Goal: Transaction & Acquisition: Purchase product/service

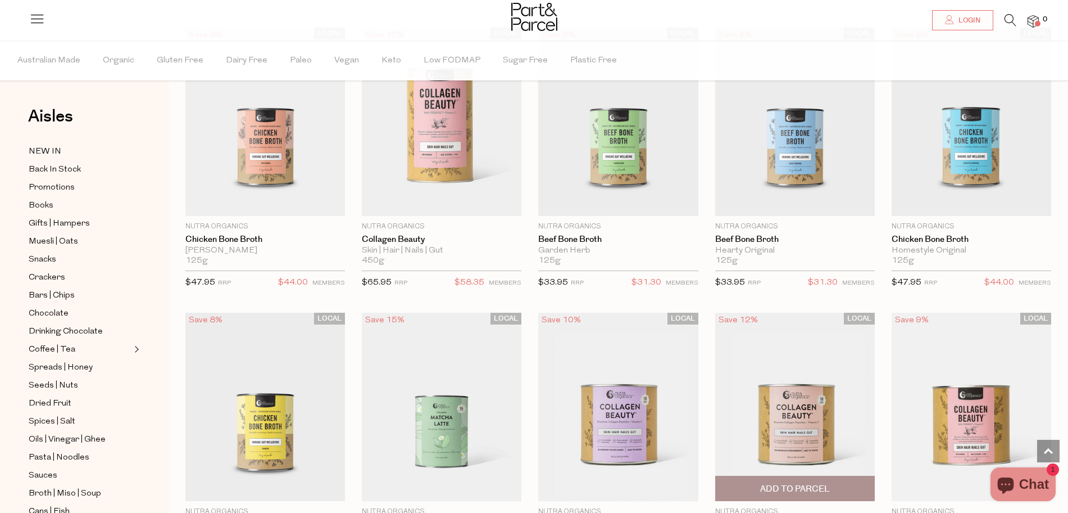
scroll to position [1433, 0]
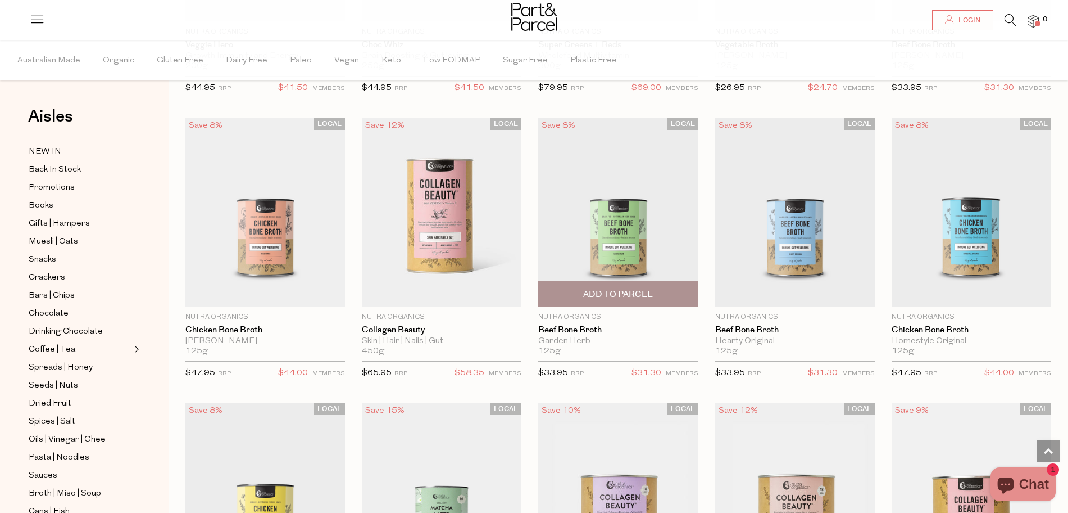
click at [570, 251] on img at bounding box center [618, 212] width 160 height 189
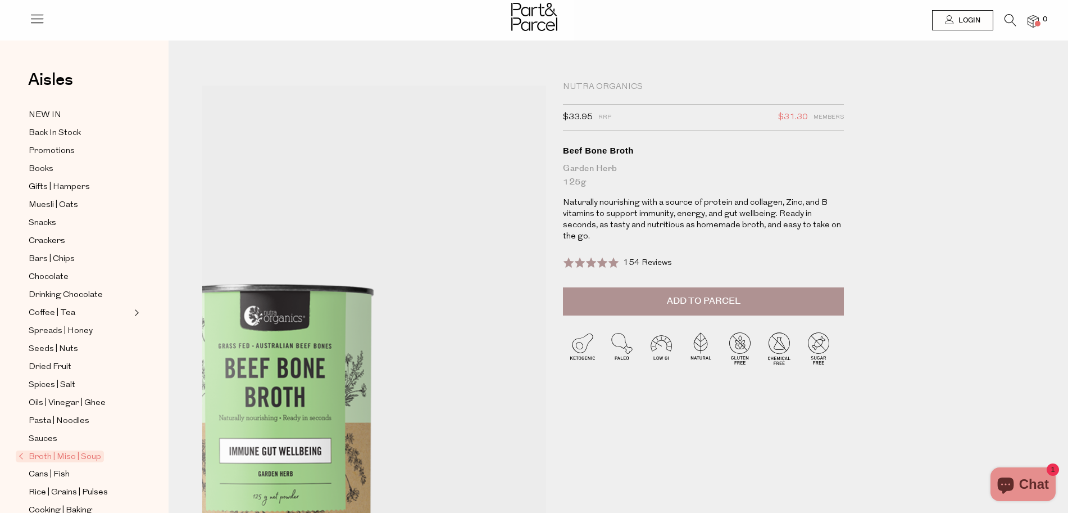
drag, startPoint x: 470, startPoint y: 238, endPoint x: 443, endPoint y: 261, distance: 35.5
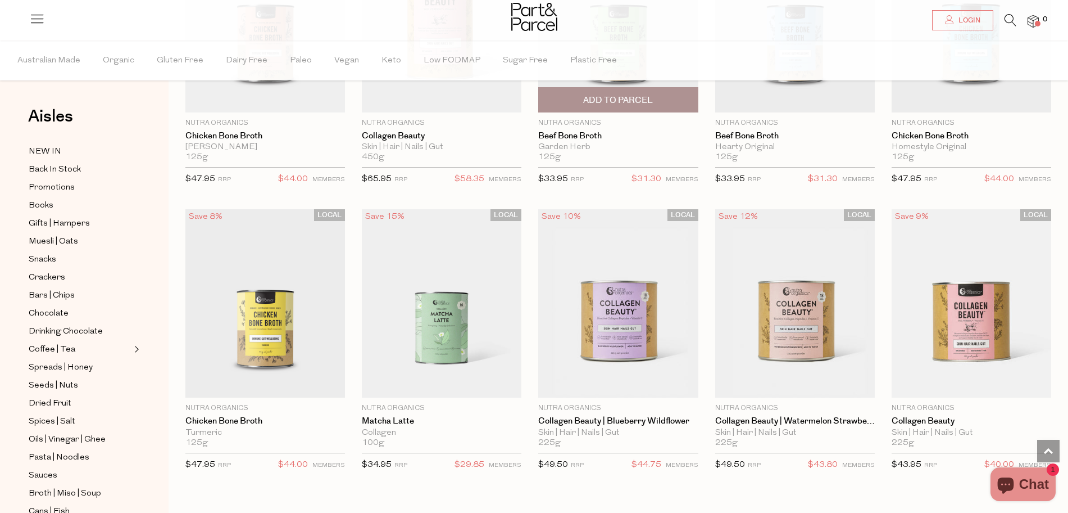
scroll to position [1634, 0]
